Goal: Task Accomplishment & Management: Use online tool/utility

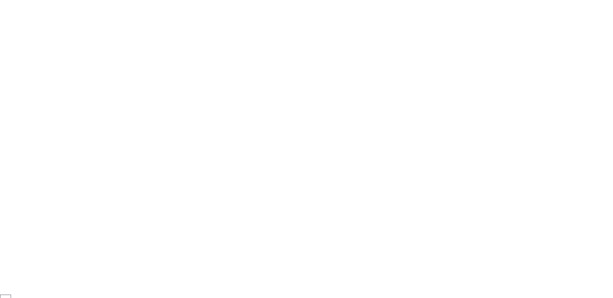
scroll to position [5604, 0]
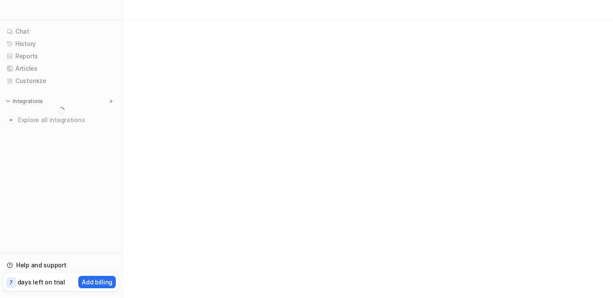
scroll to position [5604, 0]
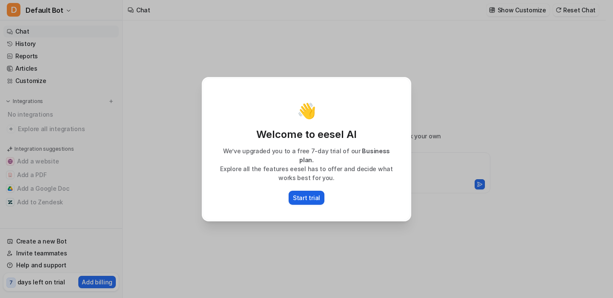
type textarea "**********"
click at [309, 193] on p "Start trial" at bounding box center [306, 197] width 27 height 9
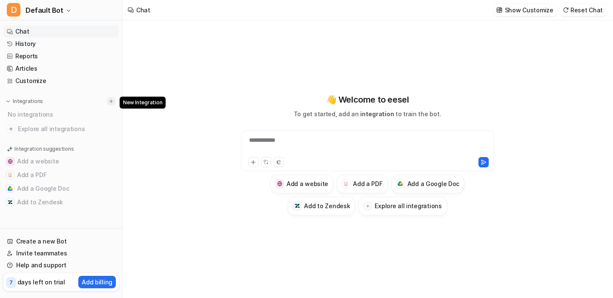
click at [109, 102] on img at bounding box center [111, 101] width 6 height 6
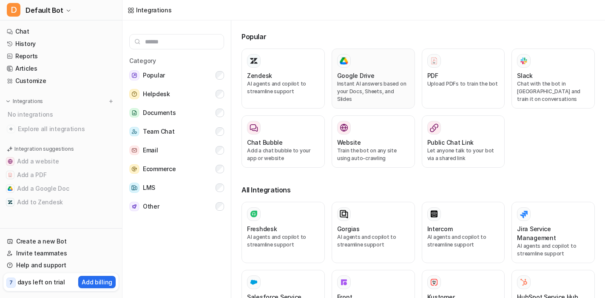
click at [347, 65] on div at bounding box center [344, 61] width 14 height 14
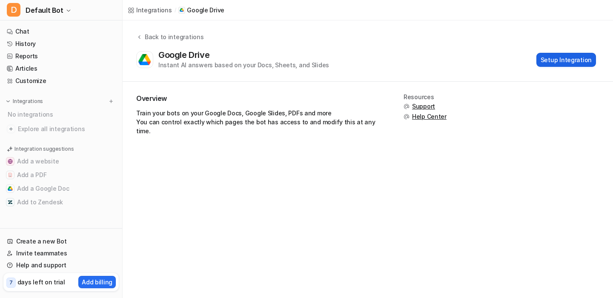
click at [579, 59] on button "Setup Integration" at bounding box center [566, 60] width 60 height 14
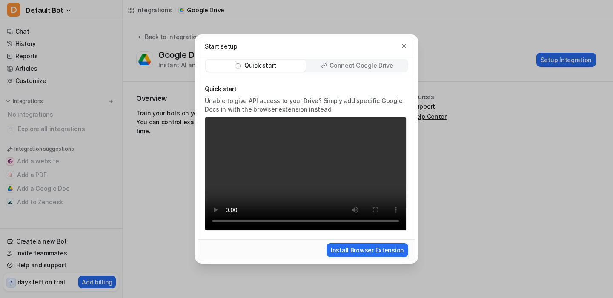
click at [372, 66] on p "Connect Google Drive" at bounding box center [360, 65] width 63 height 9
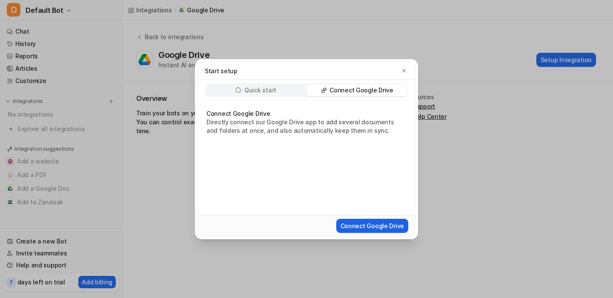
click at [377, 223] on button "Connect Google Drive" at bounding box center [372, 226] width 72 height 14
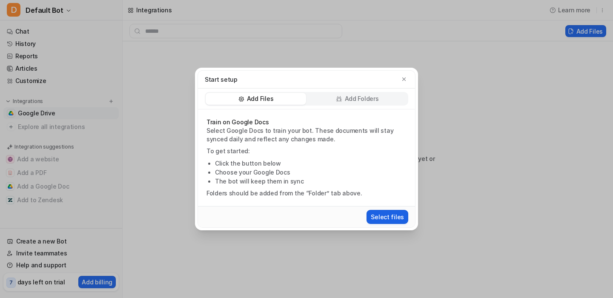
click at [404, 217] on button "Select files" at bounding box center [387, 217] width 42 height 14
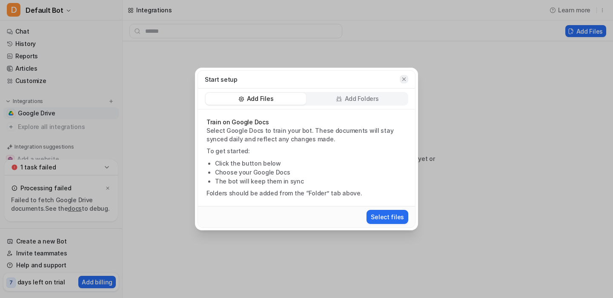
click at [406, 80] on icon "button" at bounding box center [404, 79] width 6 height 6
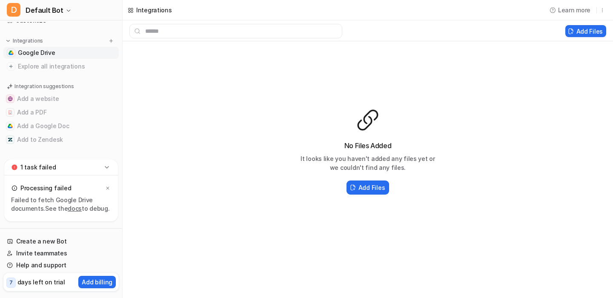
scroll to position [61, 0]
click at [107, 168] on icon at bounding box center [107, 167] width 4 height 2
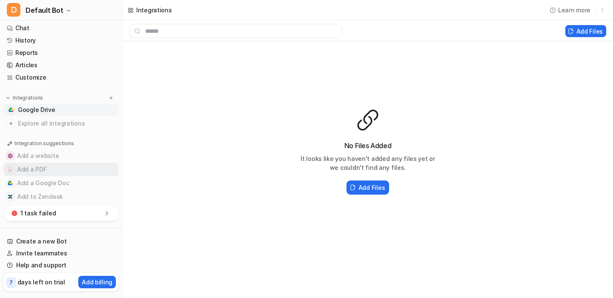
scroll to position [0, 0]
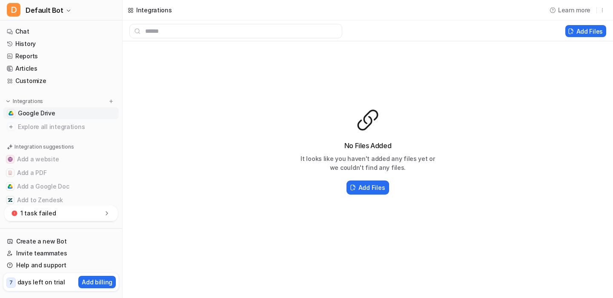
click at [86, 113] on link "Google Drive" at bounding box center [60, 113] width 115 height 12
click at [20, 113] on span "Google Drive" at bounding box center [36, 113] width 37 height 9
click at [30, 112] on span "Google Drive" at bounding box center [36, 113] width 37 height 9
click at [49, 31] on link "Chat" at bounding box center [60, 32] width 115 height 12
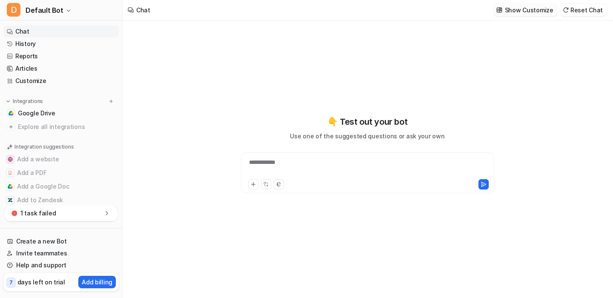
click at [533, 13] on p "Show Customize" at bounding box center [529, 10] width 49 height 9
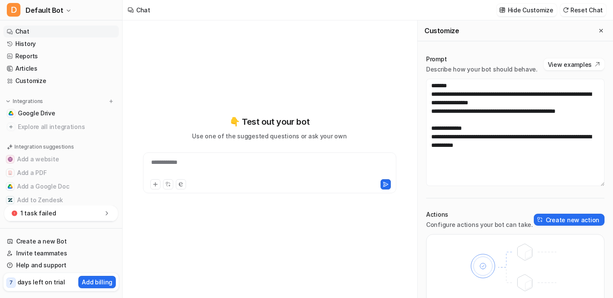
click at [258, 202] on div "**********" at bounding box center [269, 154] width 280 height 208
drag, startPoint x: 251, startPoint y: 172, endPoint x: 251, endPoint y: 167, distance: 5.6
click at [251, 170] on div at bounding box center [269, 168] width 249 height 20
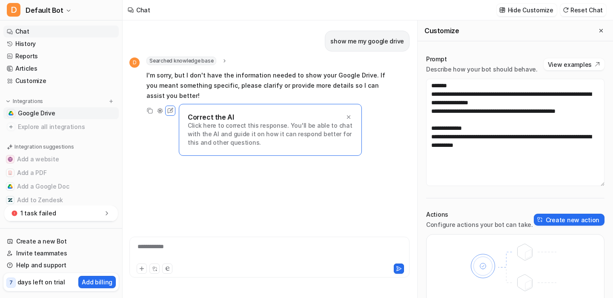
click at [34, 114] on span "Google Drive" at bounding box center [36, 113] width 37 height 9
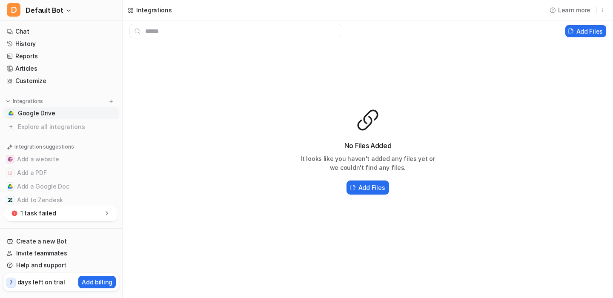
click at [34, 114] on span "Google Drive" at bounding box center [36, 113] width 37 height 9
click at [282, 28] on input "text" at bounding box center [235, 31] width 213 height 14
click at [376, 188] on h2 "Add Files" at bounding box center [371, 187] width 26 height 9
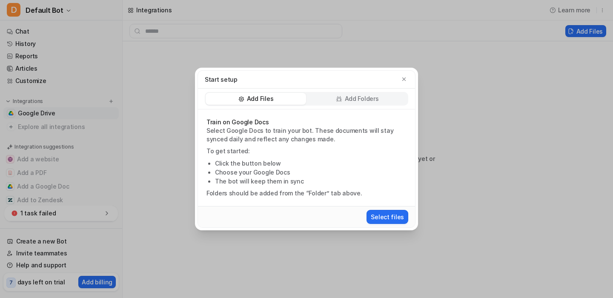
click at [369, 97] on p "Add Folders" at bounding box center [362, 98] width 34 height 9
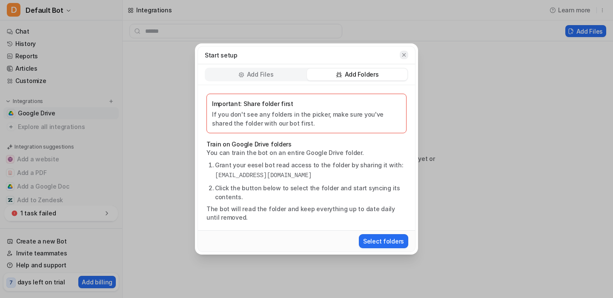
click at [406, 54] on icon "button" at bounding box center [404, 55] width 6 height 6
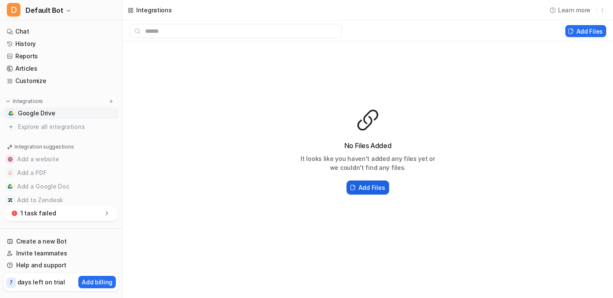
click at [369, 185] on h2 "Add Files" at bounding box center [371, 187] width 26 height 9
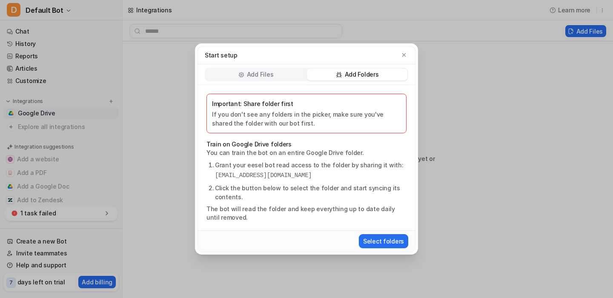
click at [390, 77] on div "Add Folders" at bounding box center [357, 74] width 100 height 12
click at [390, 73] on div "Add Folders" at bounding box center [357, 74] width 100 height 12
click at [360, 72] on p "Add Folders" at bounding box center [362, 74] width 34 height 9
drag, startPoint x: 352, startPoint y: 175, endPoint x: 214, endPoint y: 179, distance: 138.3
type textarea "**********"
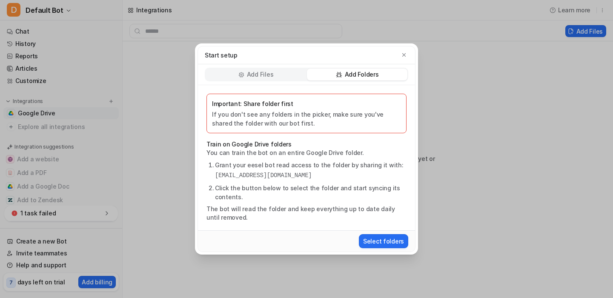
click at [214, 179] on ol "Grant your eesel bot read access to the folder by sharing it with: eesel-ai@ees…" at bounding box center [306, 180] width 200 height 41
copy pre "eesel-ai@eesel-ai.iam.gserviceaccount.com"
click at [392, 240] on button "Select folders" at bounding box center [383, 241] width 49 height 14
click at [397, 239] on button "Select folders" at bounding box center [383, 241] width 49 height 14
click at [404, 54] on icon "button" at bounding box center [404, 55] width 6 height 6
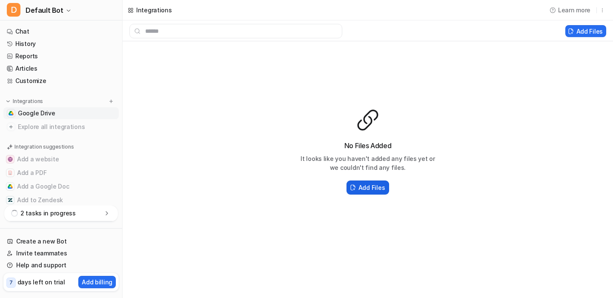
click at [373, 186] on h2 "Add Files" at bounding box center [371, 187] width 26 height 9
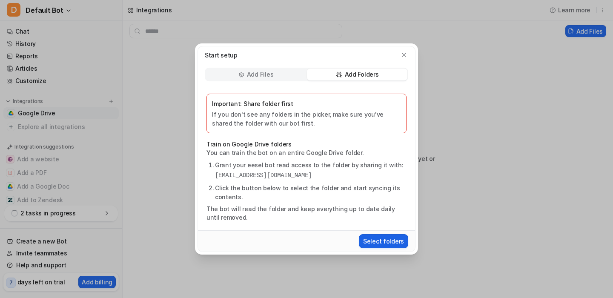
click at [387, 243] on button "Select folders" at bounding box center [383, 241] width 49 height 14
